Goal: Find specific page/section: Find specific page/section

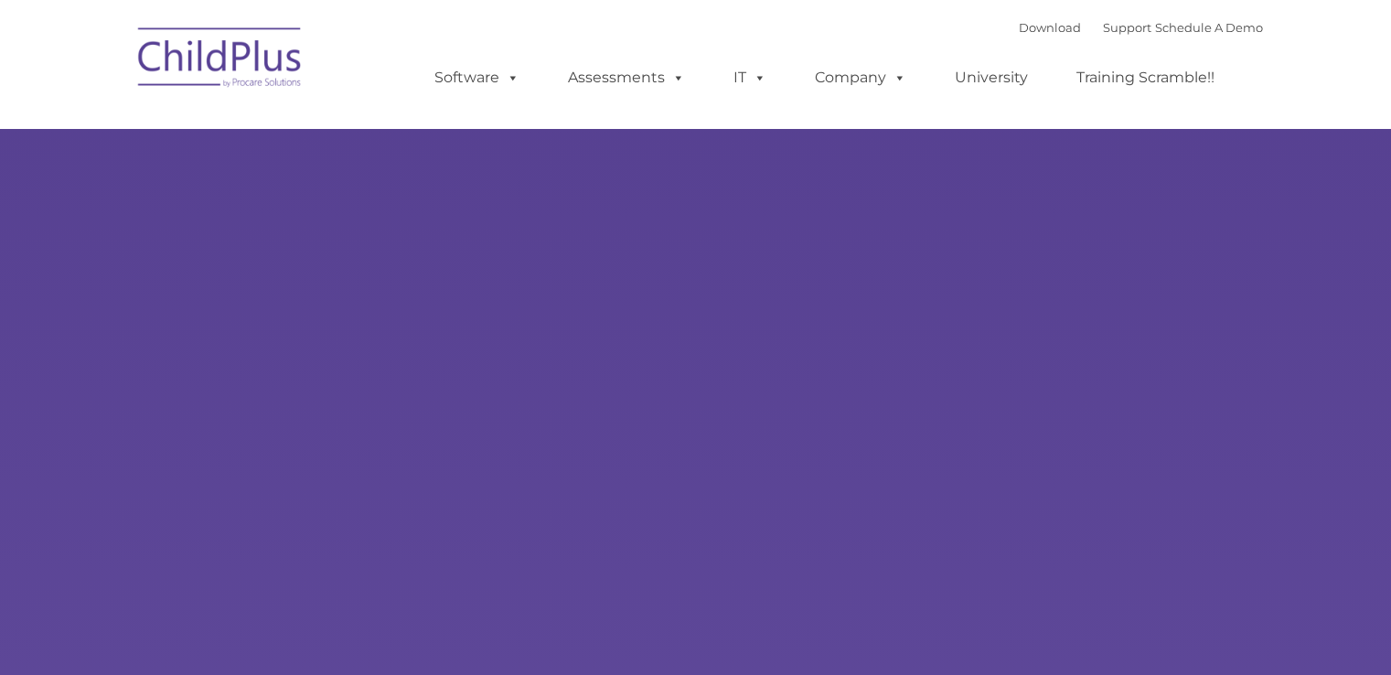
select select "MEDIUM"
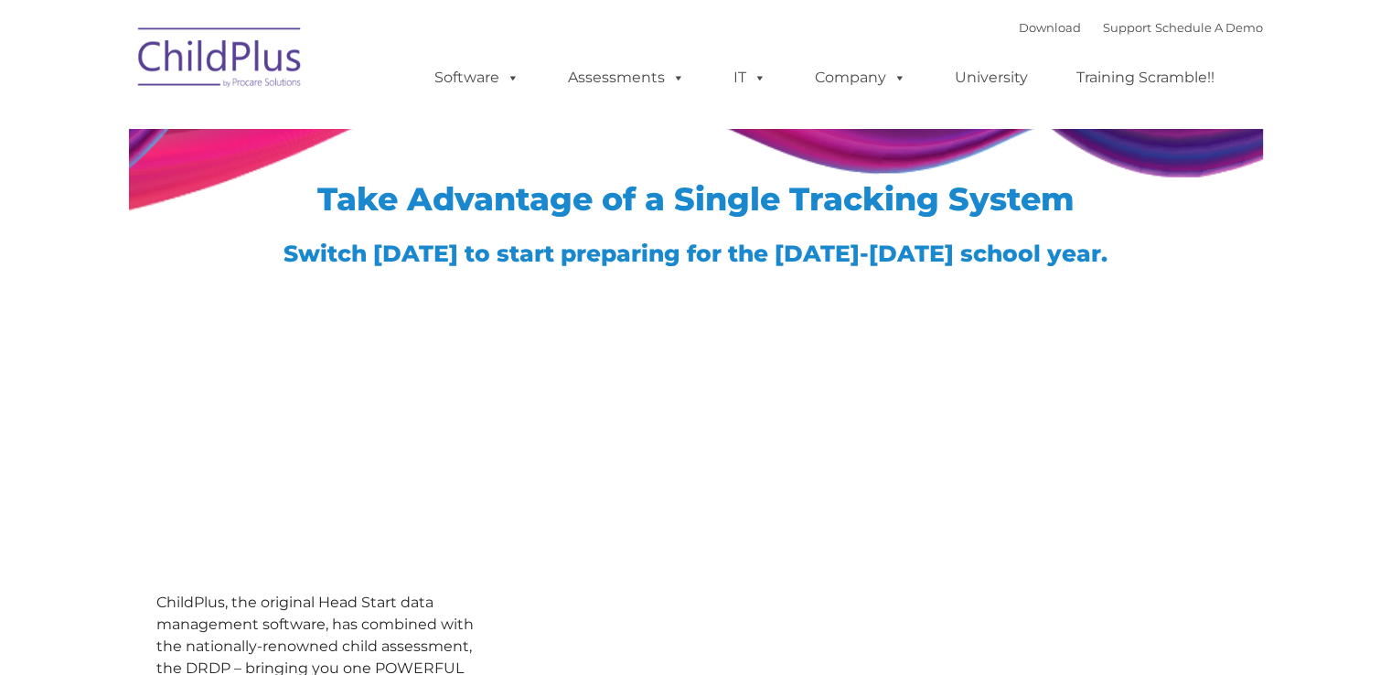
type input ""
